Goal: Task Accomplishment & Management: Manage account settings

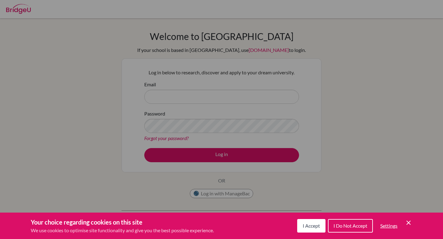
click at [305, 223] on button "I Accept" at bounding box center [311, 226] width 28 height 14
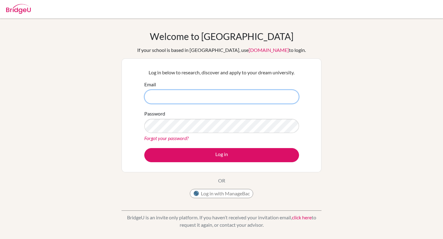
click at [176, 90] on input "Email" at bounding box center [221, 97] width 155 height 14
click at [177, 100] on input "Email" at bounding box center [221, 97] width 155 height 14
click at [177, 100] on input "d" at bounding box center [221, 97] width 155 height 14
type input "d"
paste input "[PERSON_NAME][EMAIL_ADDRESS][PERSON_NAME][DOMAIN_NAME]"
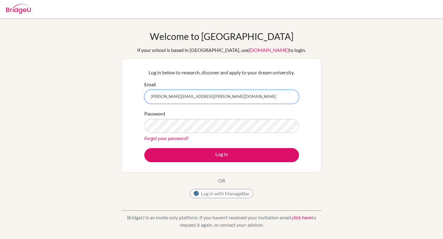
type input "[PERSON_NAME][EMAIL_ADDRESS][PERSON_NAME][DOMAIN_NAME]"
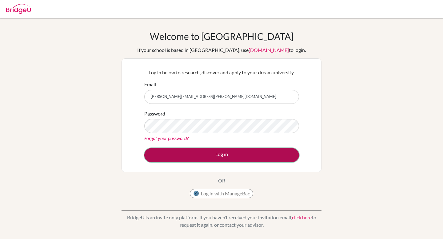
click at [235, 161] on button "Log in" at bounding box center [221, 155] width 155 height 14
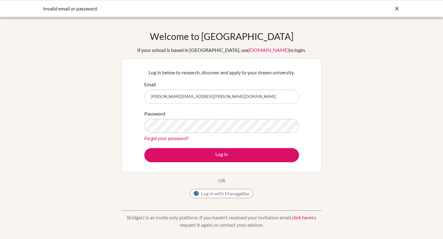
drag, startPoint x: 205, startPoint y: 96, endPoint x: 133, endPoint y: 99, distance: 72.3
click at [133, 99] on div "Log in below to research, discover and apply to your dream university. Email [P…" at bounding box center [221, 115] width 200 height 114
type input "[EMAIL_ADDRESS][DOMAIN_NAME]"
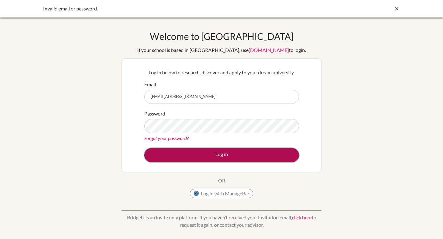
click at [190, 154] on button "Log in" at bounding box center [221, 155] width 155 height 14
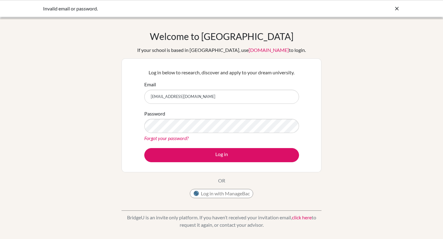
drag, startPoint x: 217, startPoint y: 93, endPoint x: 147, endPoint y: 93, distance: 69.2
click at [149, 93] on input "[EMAIL_ADDRESS][DOMAIN_NAME]" at bounding box center [221, 97] width 155 height 14
